Goal: Task Accomplishment & Management: Manage account settings

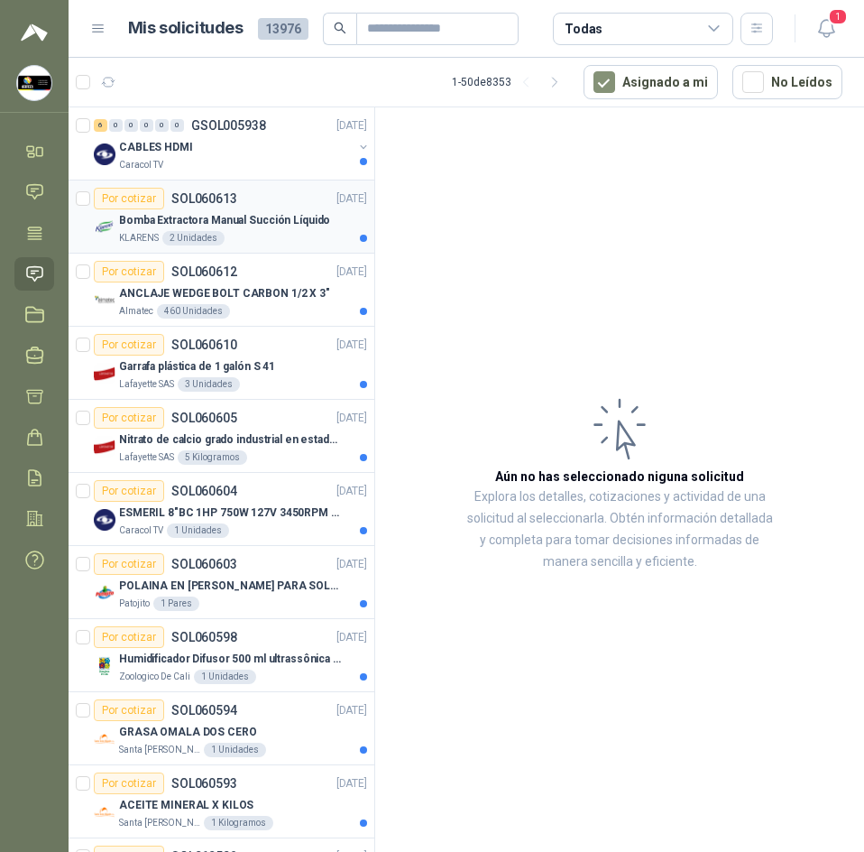
click at [273, 198] on div "Por cotizar SOL060613 [DATE]" at bounding box center [230, 199] width 273 height 22
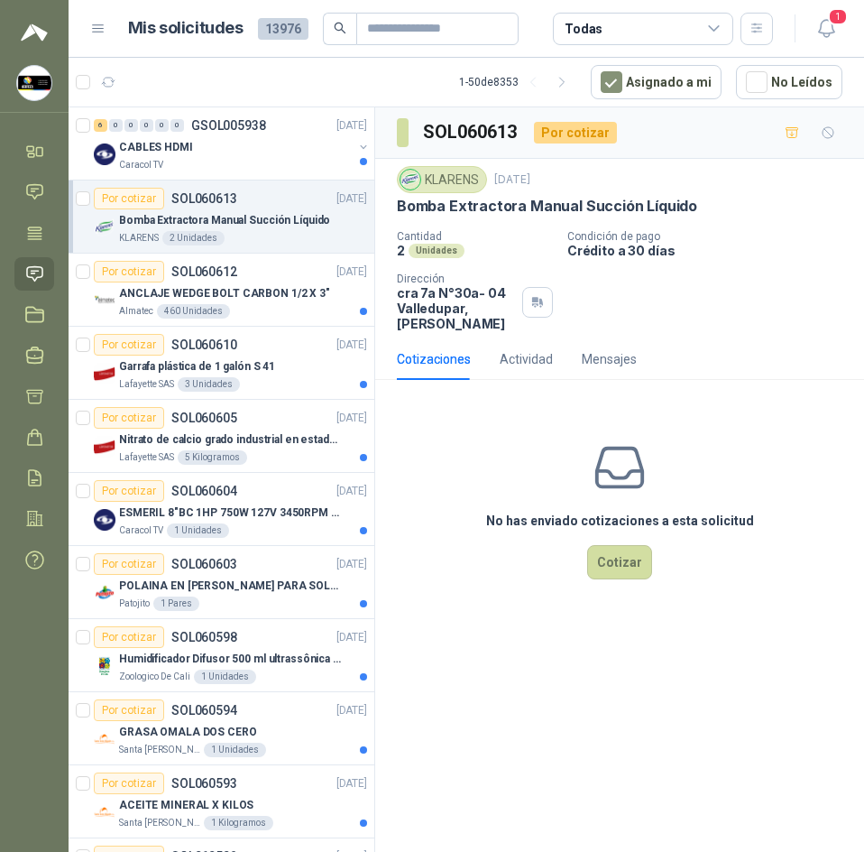
click at [500, 197] on p "Bomba Extractora Manual Succión Líquido" at bounding box center [547, 206] width 300 height 19
click at [662, 215] on p "Bomba Extractora Manual Succión Líquido" at bounding box center [547, 206] width 300 height 19
click at [659, 207] on p "Bomba Extractora Manual Succión Líquido" at bounding box center [547, 206] width 300 height 19
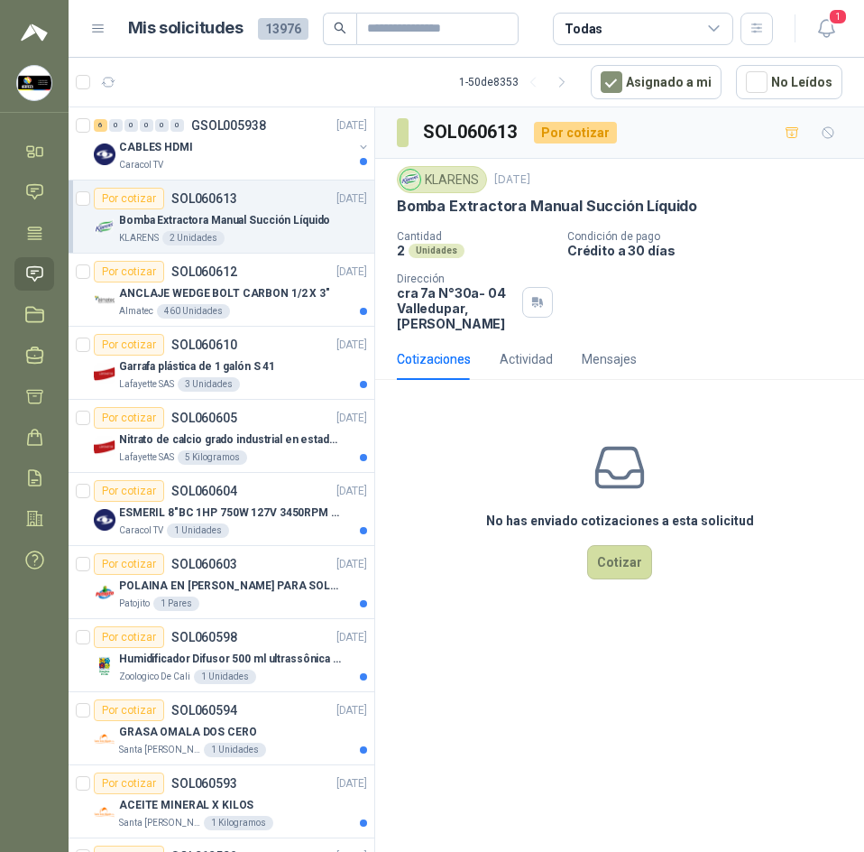
click at [659, 207] on p "Bomba Extractora Manual Succión Líquido" at bounding box center [547, 206] width 300 height 19
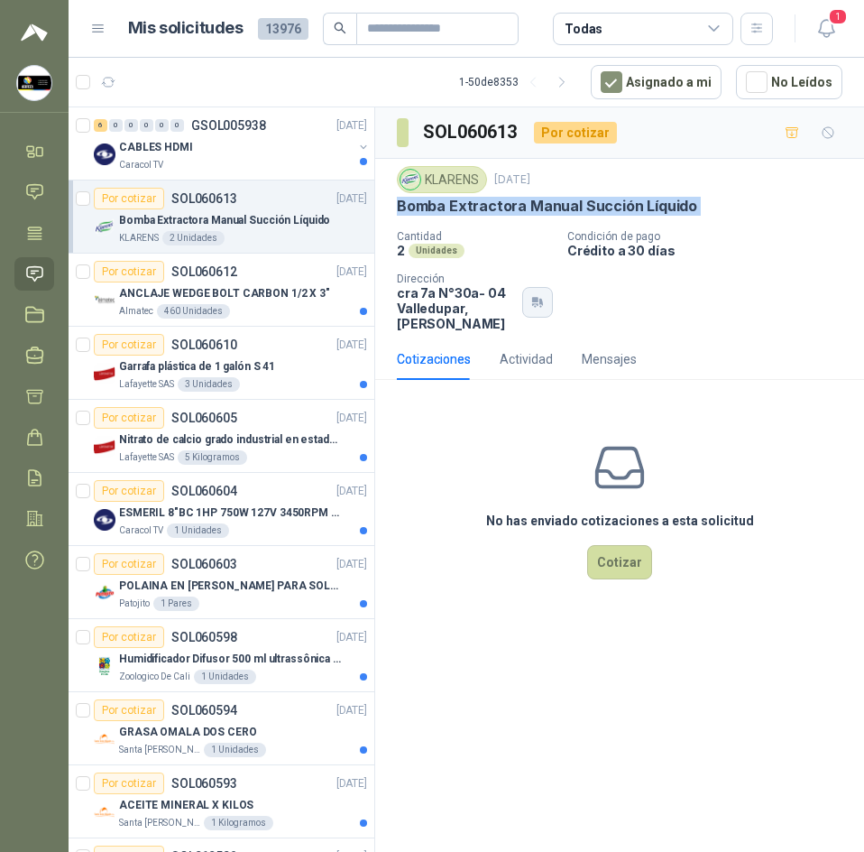
drag, startPoint x: 659, startPoint y: 207, endPoint x: 536, endPoint y: 290, distance: 148.6
click at [536, 297] on icon "button" at bounding box center [535, 299] width 6 height 5
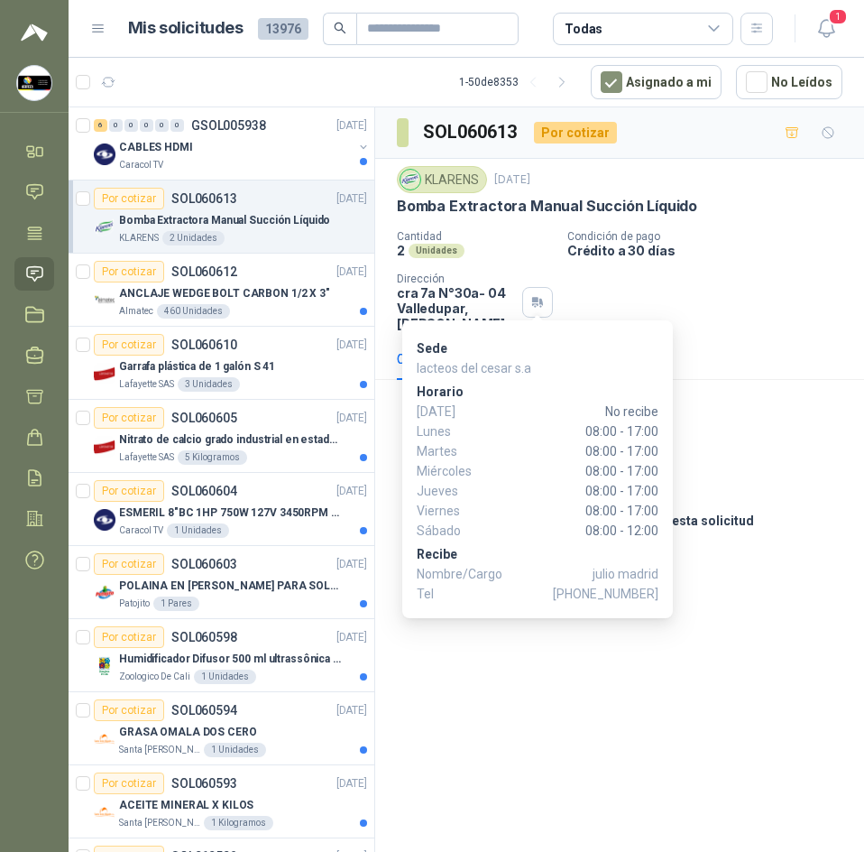
click at [642, 281] on div "Cantidad 2 Unidades Condición de pago Crédito a 30 días Dirección cra 7a N°30a-…" at bounding box center [620, 280] width 446 height 101
